Goal: Navigation & Orientation: Find specific page/section

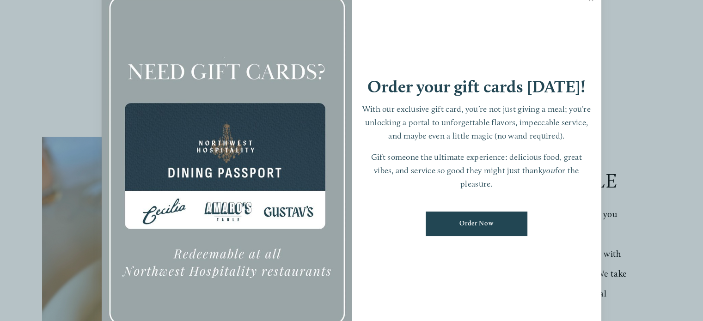
scroll to position [92, 0]
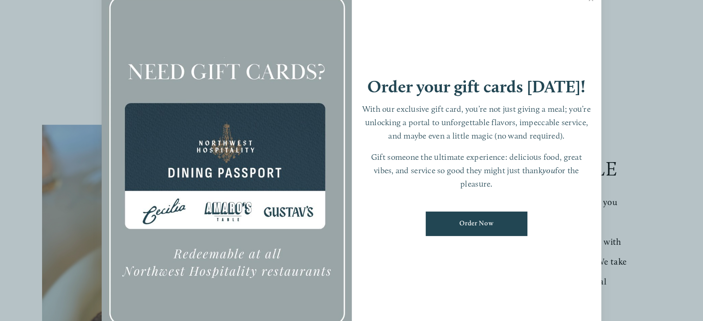
click at [489, 40] on div "Order your gift cards [DATE]! With our exclusive gift card, you’re not just giv…" at bounding box center [477, 161] width 250 height 350
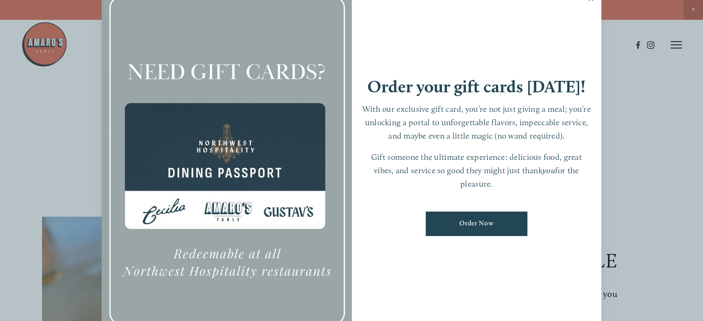
click at [589, 1] on link "Close" at bounding box center [591, 0] width 18 height 26
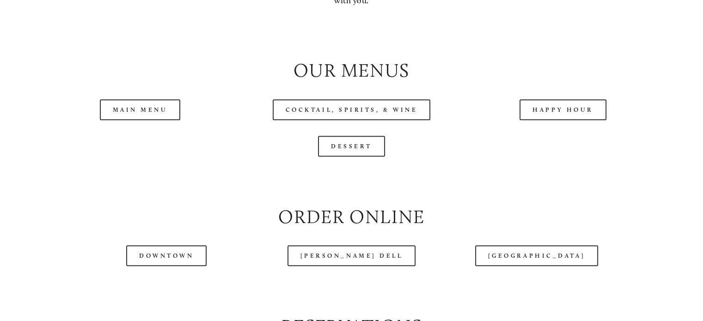
scroll to position [928, 0]
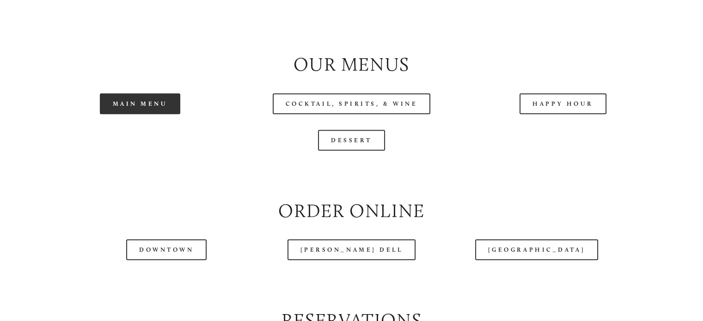
click at [160, 114] on link "Main Menu" at bounding box center [140, 103] width 81 height 21
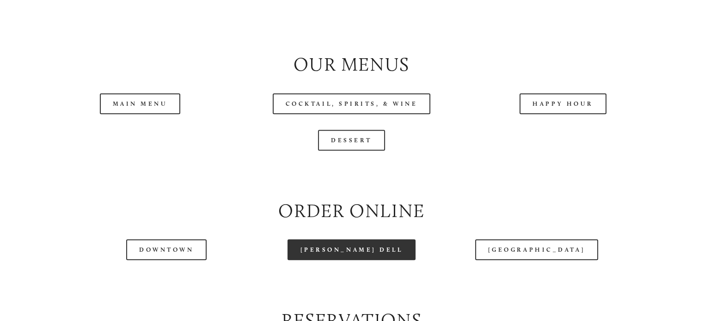
click at [366, 260] on link "[PERSON_NAME] Dell" at bounding box center [352, 249] width 128 height 21
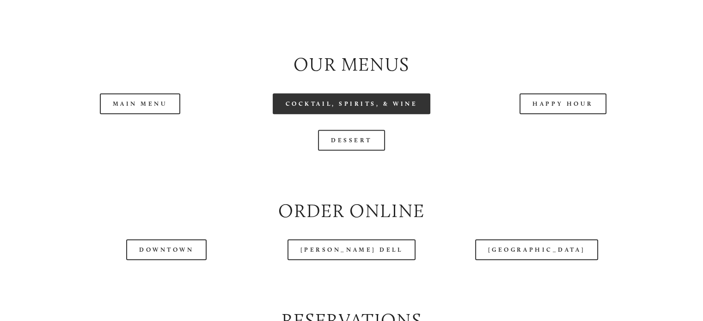
click at [360, 114] on link "Cocktail, Spirits, & Wine" at bounding box center [352, 103] width 158 height 21
